Goal: Task Accomplishment & Management: Use online tool/utility

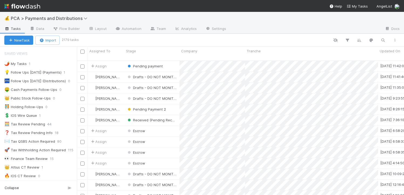
scroll to position [135, 323]
click at [383, 39] on icon "button" at bounding box center [382, 40] width 5 height 5
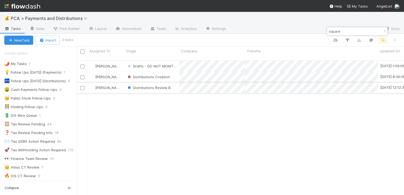
type input "square"
click at [174, 82] on div "Distributions Review B" at bounding box center [151, 87] width 55 height 11
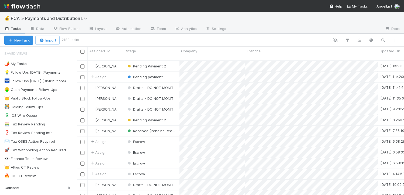
scroll to position [135, 323]
click at [382, 38] on icon "button" at bounding box center [382, 40] width 5 height 5
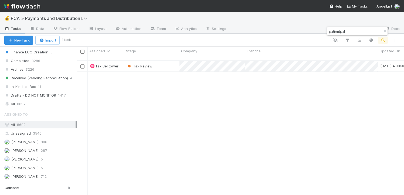
scroll to position [399, 0]
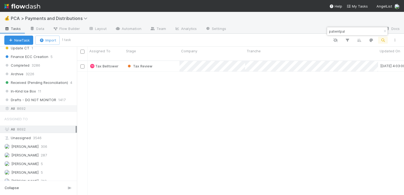
type input "patientpal"
click at [35, 108] on div "All 8692" at bounding box center [39, 108] width 71 height 7
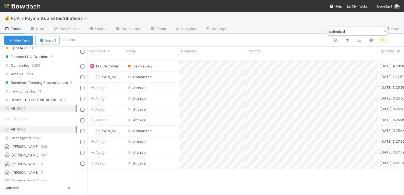
scroll to position [135, 323]
click at [168, 61] on div "Tax Review" at bounding box center [151, 66] width 55 height 11
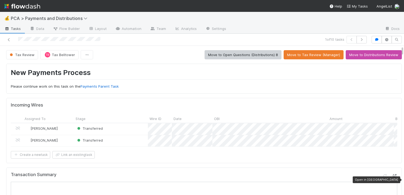
click at [391, 178] on icon at bounding box center [393, 176] width 5 height 4
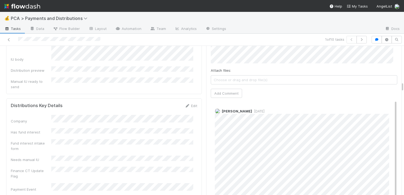
scroll to position [1084, 0]
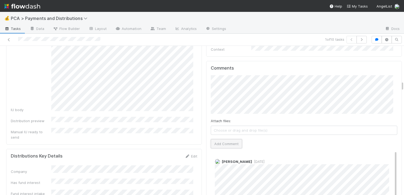
click at [215, 139] on button "Add Comment" at bounding box center [226, 143] width 31 height 9
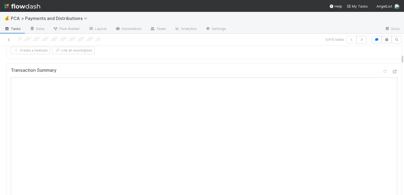
scroll to position [0, 0]
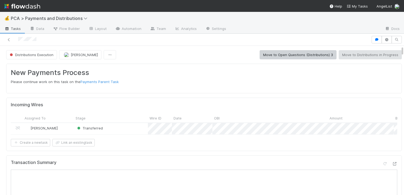
click at [391, 165] on icon at bounding box center [393, 164] width 5 height 4
click at [382, 168] on div at bounding box center [202, 97] width 404 height 195
click at [391, 165] on icon at bounding box center [393, 164] width 5 height 4
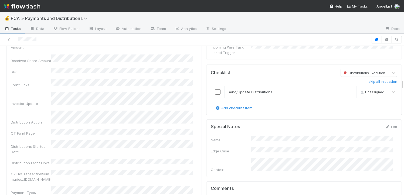
scroll to position [900, 0]
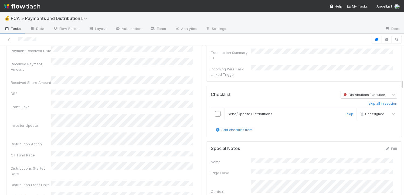
click at [215, 111] on input "checkbox" at bounding box center [217, 113] width 5 height 5
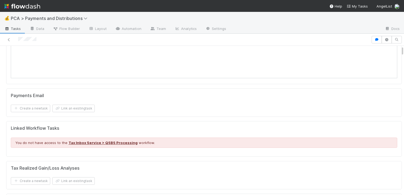
scroll to position [0, 0]
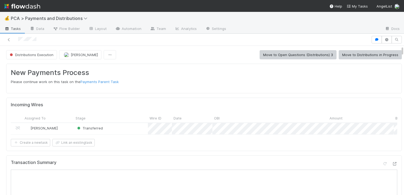
click at [342, 55] on button "Move to Distributions in Progress" at bounding box center [369, 54] width 63 height 9
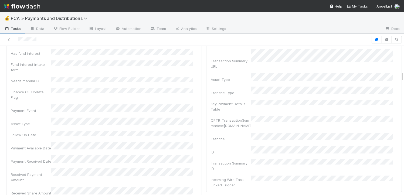
scroll to position [886, 0]
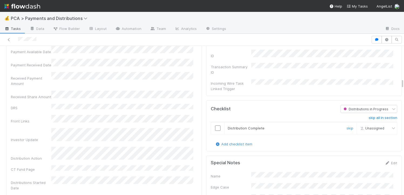
click at [215, 125] on input "checkbox" at bounding box center [217, 127] width 5 height 5
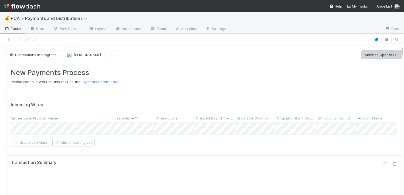
scroll to position [0, 0]
click at [380, 54] on button "Move to Update CT" at bounding box center [381, 54] width 40 height 9
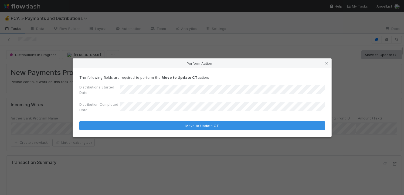
click at [79, 121] on button "Move to Update CT" at bounding box center [201, 125] width 245 height 9
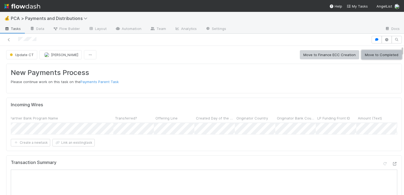
click at [384, 55] on button "Move to Completed" at bounding box center [381, 54] width 40 height 9
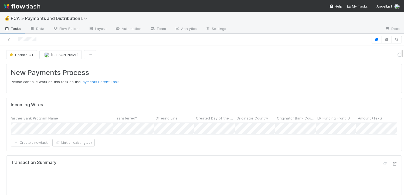
scroll to position [66, 0]
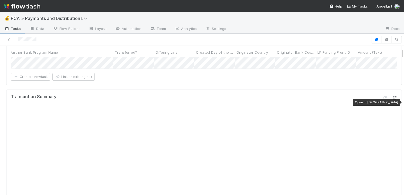
click at [391, 100] on icon at bounding box center [393, 98] width 5 height 4
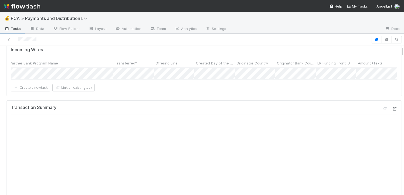
scroll to position [0, 0]
